Goal: Task Accomplishment & Management: Manage account settings

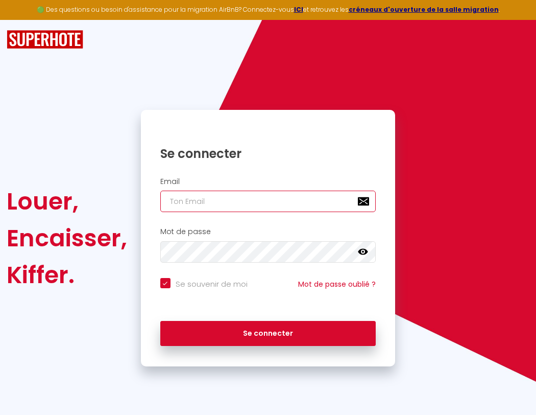
type input "l"
checkbox input "true"
type input "le"
checkbox input "true"
type input "les"
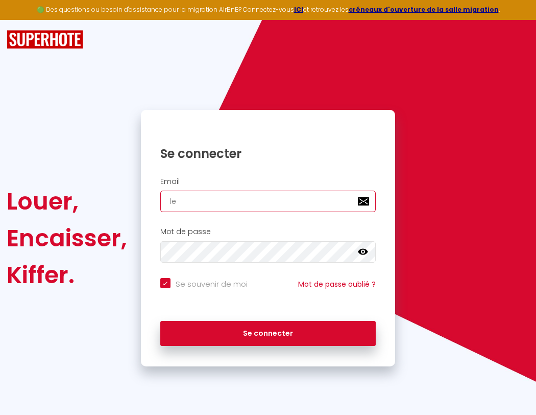
checkbox input "true"
type input "lesp"
checkbox input "true"
type input "lespa"
checkbox input "true"
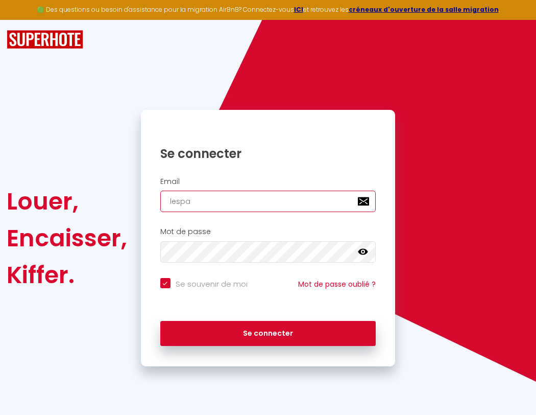
type input "lespac"
checkbox input "true"
type input "l"
checkbox input "true"
type input "lespace"
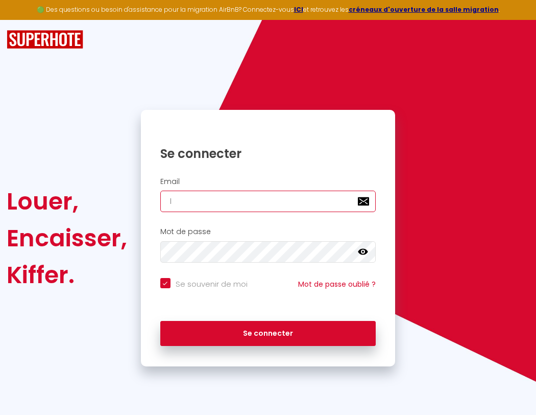
checkbox input "true"
type input "le"
checkbox input "true"
type input "lespaced"
checkbox input "true"
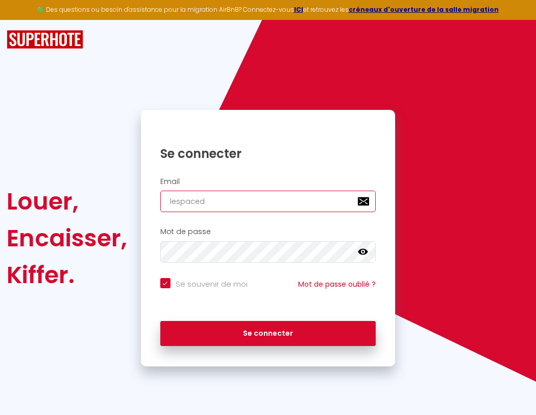
type input "les"
checkbox input "true"
type input "lespacede"
checkbox input "true"
type input "lesp"
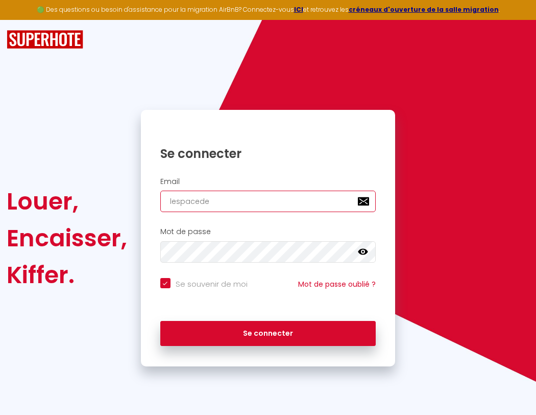
checkbox input "true"
type input "lespacedet"
checkbox input "true"
type input "lespa"
checkbox input "true"
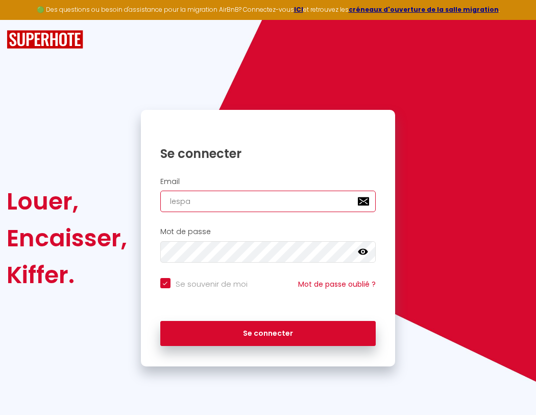
type input "lespacedete"
checkbox input "true"
type input "lespac"
checkbox input "true"
type input "lespacedeten"
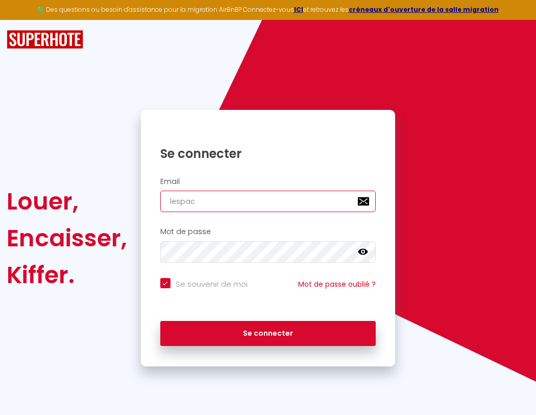
checkbox input "true"
type input "l"
checkbox input "true"
type input "le"
checkbox input "true"
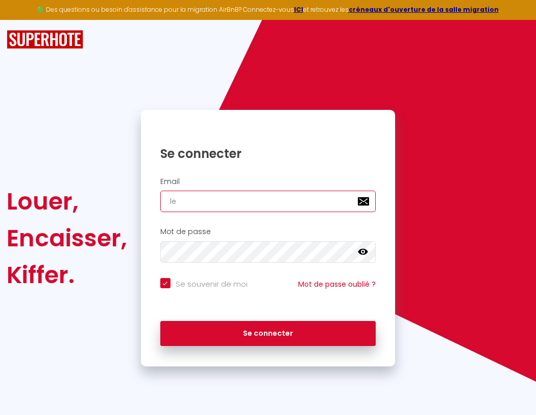
type input "lespacedetent"
checkbox input "true"
type input "lespacedetente"
checkbox input "true"
type input "lespacedetente@"
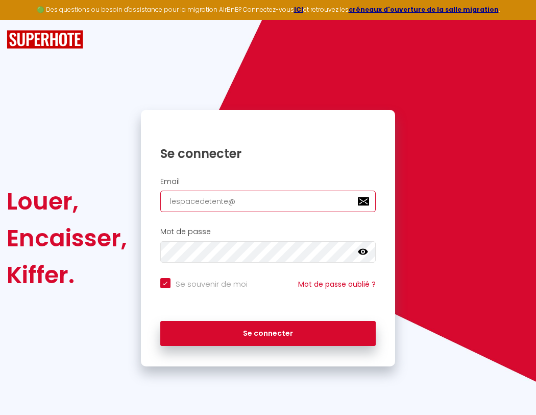
checkbox input "true"
type input "lespacedetente@g"
checkbox input "true"
type input "lespacedetente@gm"
checkbox input "true"
